Goal: Task Accomplishment & Management: Manage account settings

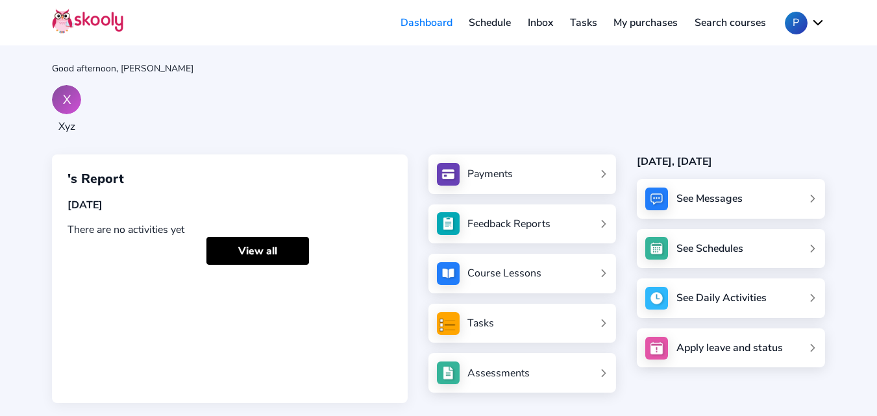
click at [800, 20] on button "P" at bounding box center [805, 23] width 40 height 23
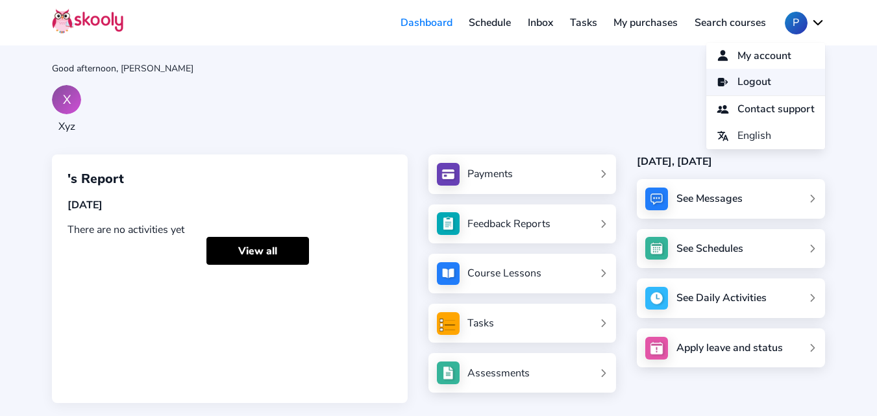
click at [740, 88] on span "Logout" at bounding box center [754, 82] width 34 height 19
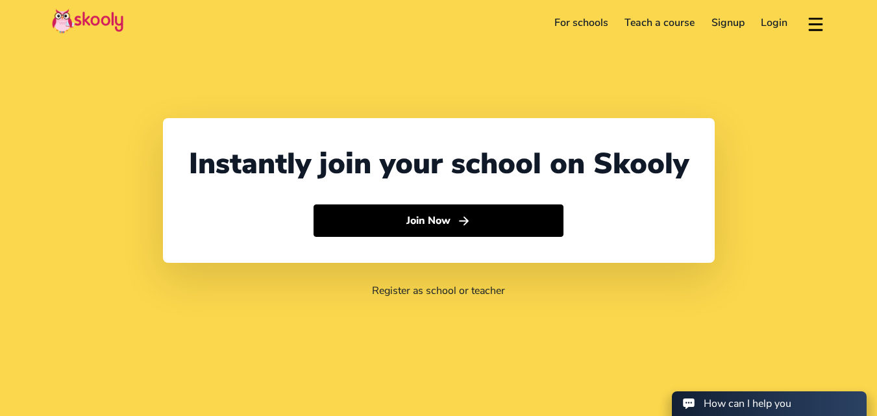
select select "91"
select select "[GEOGRAPHIC_DATA]"
select select "[GEOGRAPHIC_DATA]/[GEOGRAPHIC_DATA]"
click at [773, 18] on link "Login" at bounding box center [774, 22] width 43 height 21
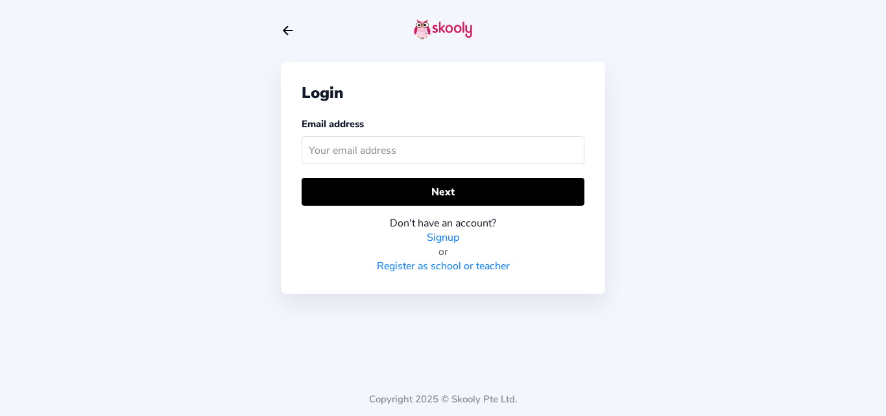
click at [391, 146] on input "text" at bounding box center [443, 150] width 283 height 28
type input "[EMAIL_ADDRESS][DOMAIN_NAME]"
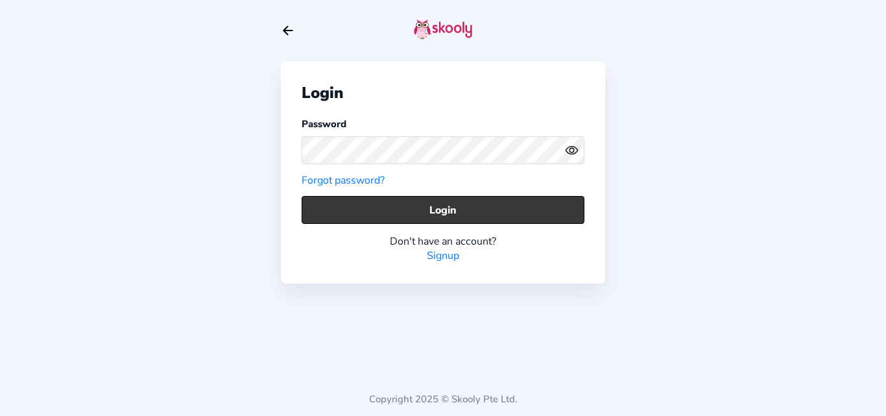
click at [329, 204] on button "Login" at bounding box center [443, 210] width 283 height 28
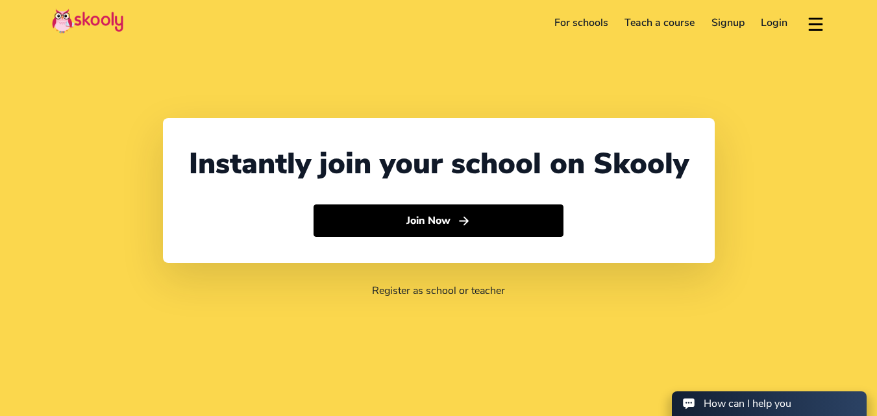
click at [773, 22] on link "Login" at bounding box center [774, 22] width 43 height 21
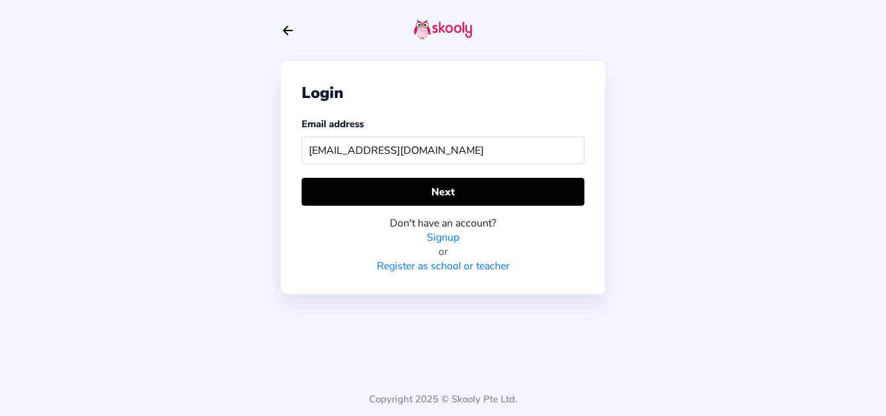
type input "skoolypreschool@mailinator.com"
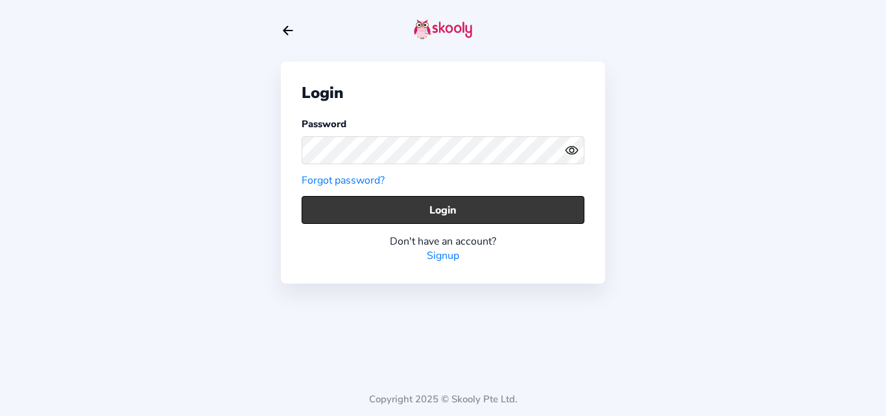
click at [338, 205] on button "Login" at bounding box center [443, 210] width 283 height 28
